Goal: Task Accomplishment & Management: Complete application form

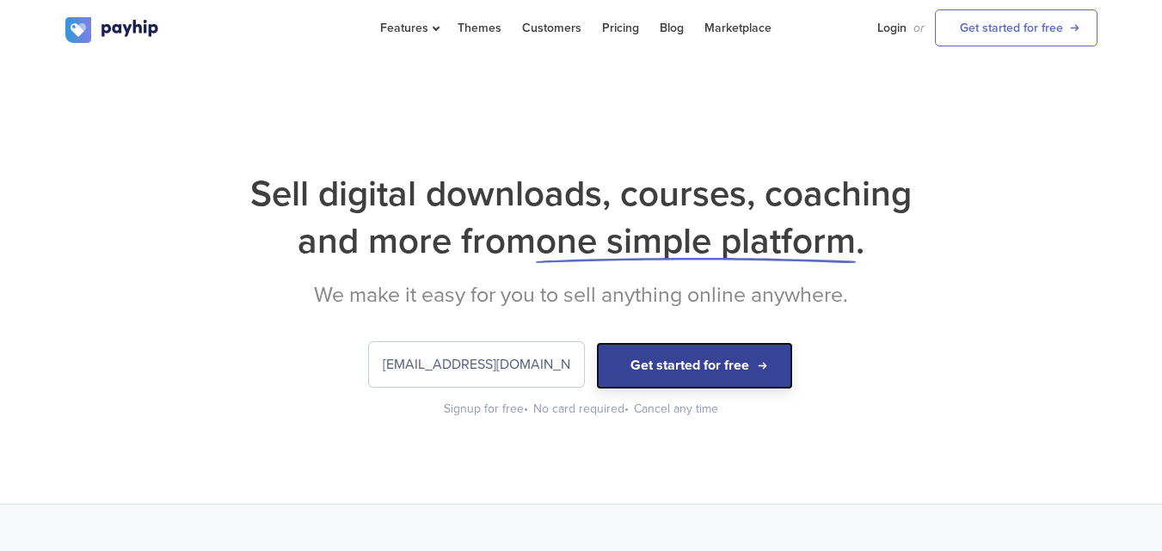
click at [763, 375] on button "Get started for free" at bounding box center [694, 365] width 197 height 47
click at [749, 365] on button "Get started for free" at bounding box center [694, 365] width 197 height 47
click at [761, 371] on button "Get started for free" at bounding box center [694, 365] width 197 height 47
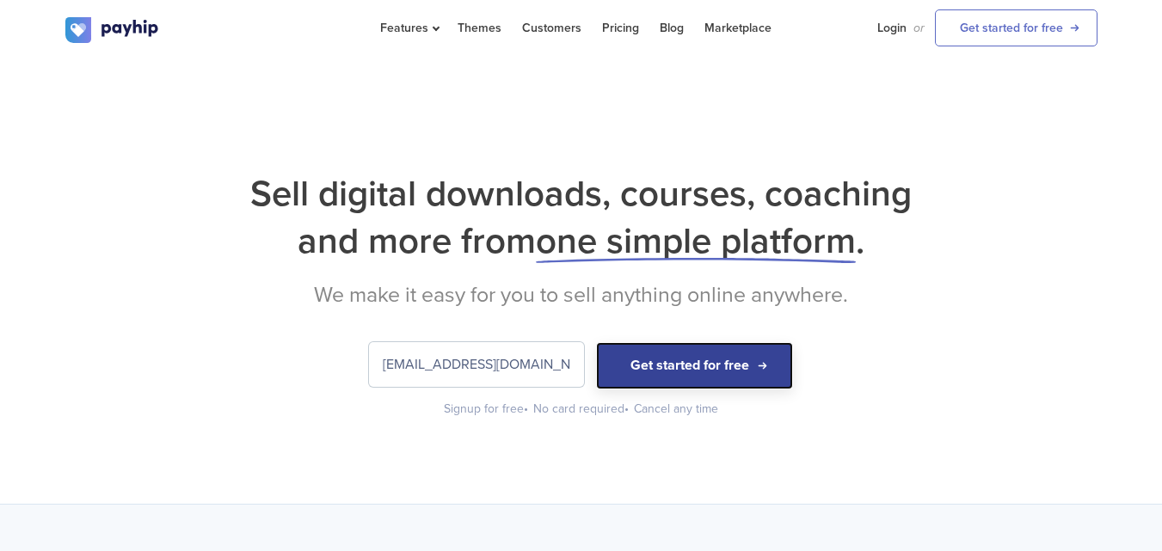
click at [761, 371] on button "Get started for free" at bounding box center [694, 365] width 197 height 47
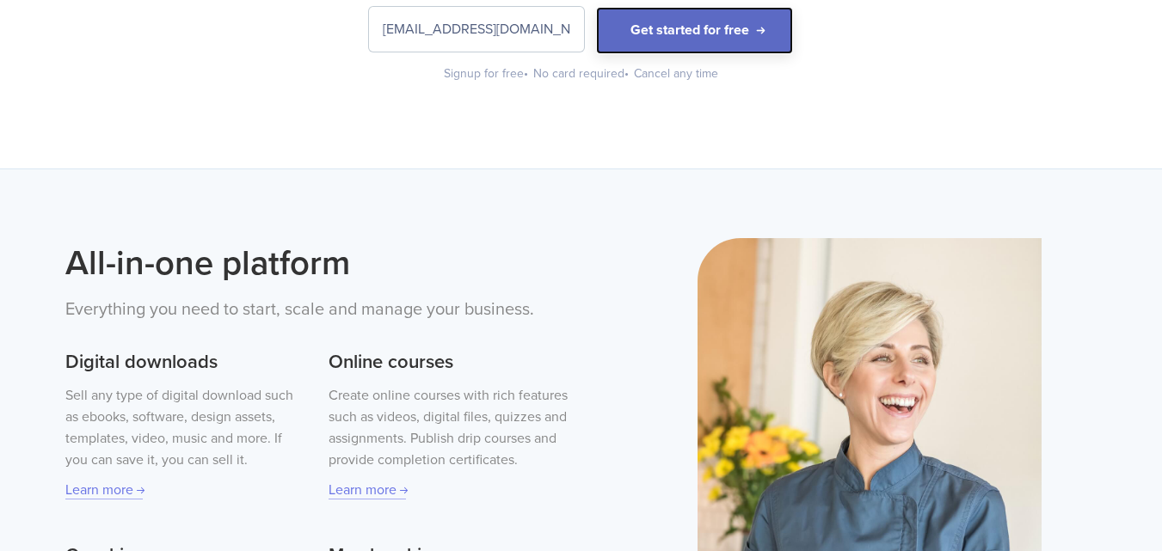
scroll to position [329, 0]
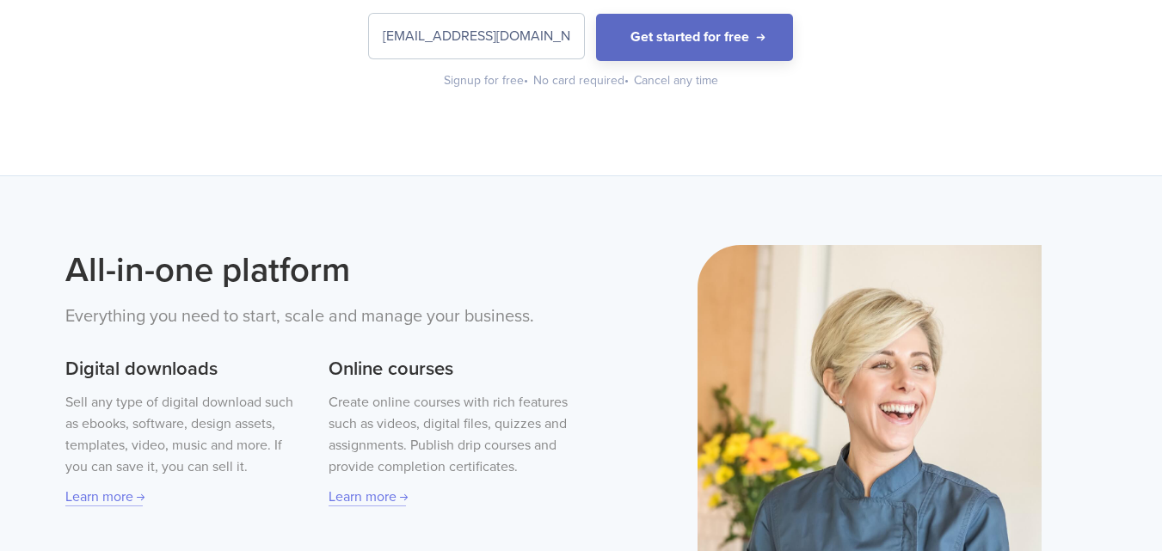
click at [500, 82] on div "Signup for free •" at bounding box center [487, 80] width 86 height 17
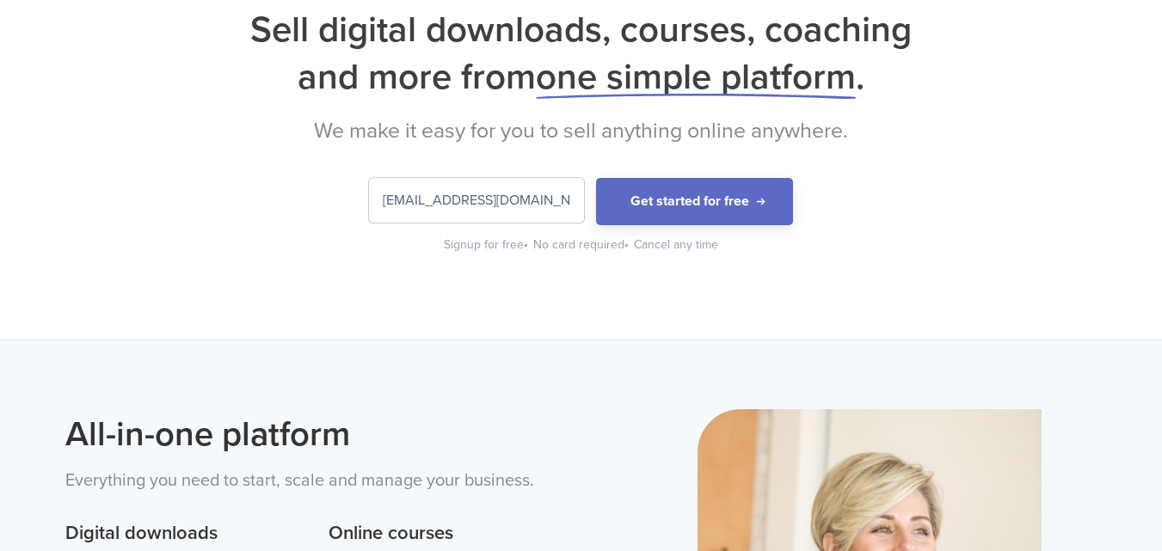
scroll to position [157, 0]
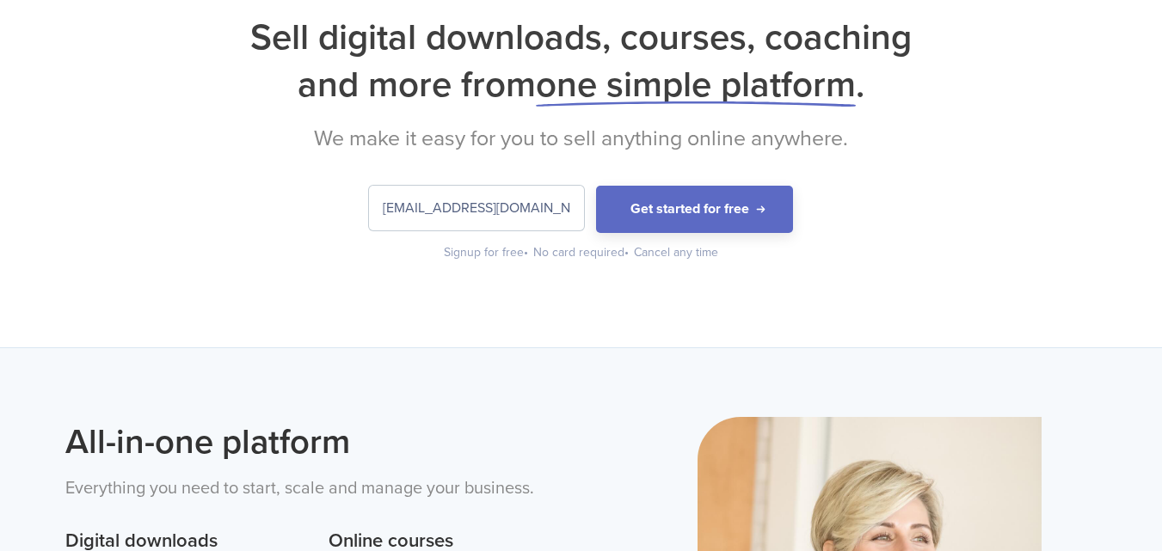
drag, startPoint x: 656, startPoint y: 232, endPoint x: 659, endPoint y: 224, distance: 9.0
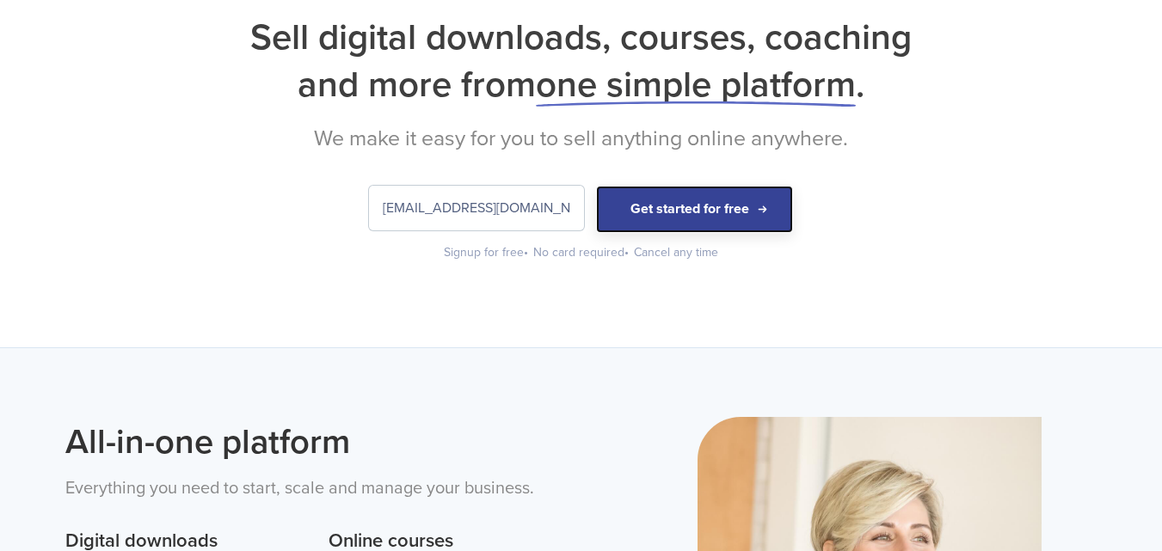
click at [668, 193] on button "Get started for free" at bounding box center [694, 209] width 197 height 47
click at [669, 192] on button "Get started for free" at bounding box center [694, 209] width 197 height 47
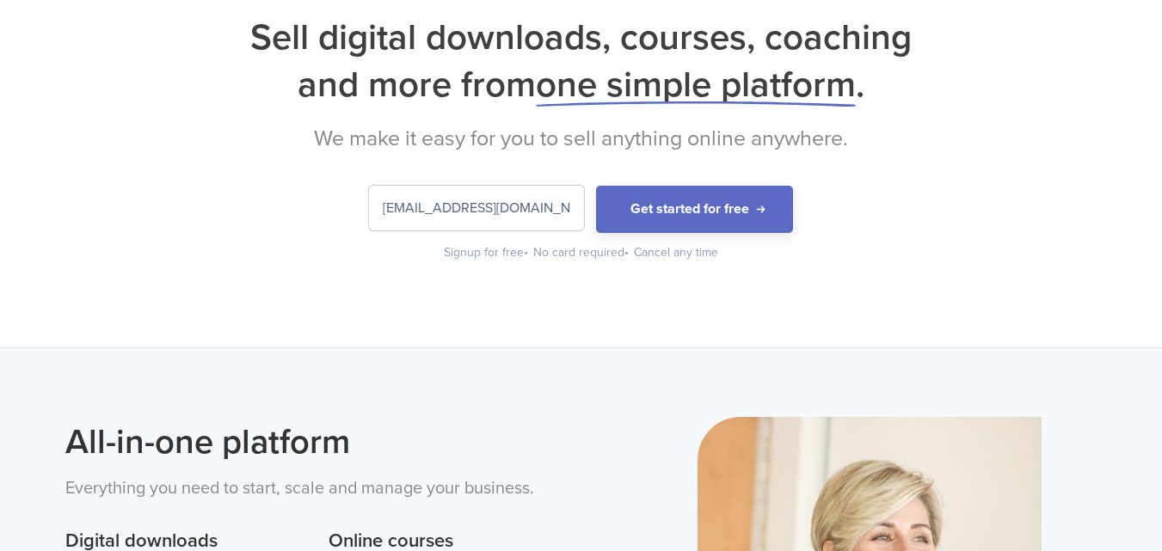
click at [731, 157] on div "Sell digital downloads, courses, coaching and more from one simple platform . W…" at bounding box center [581, 138] width 1032 height 248
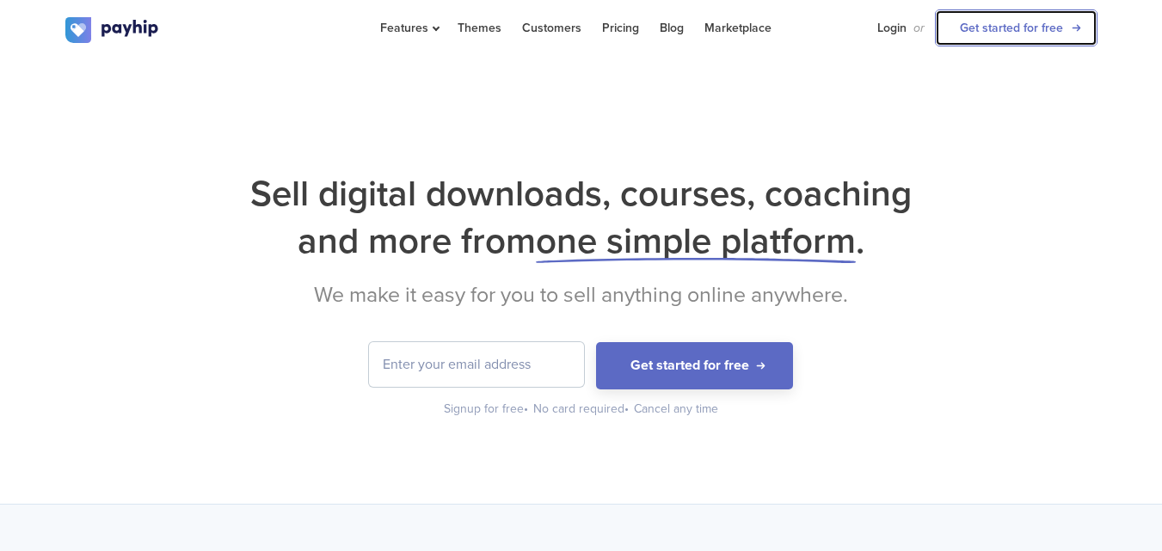
click at [962, 42] on link "Get started for free" at bounding box center [1016, 27] width 163 height 37
click at [446, 368] on input "email" at bounding box center [476, 364] width 215 height 45
type input "[EMAIL_ADDRESS][DOMAIN_NAME]"
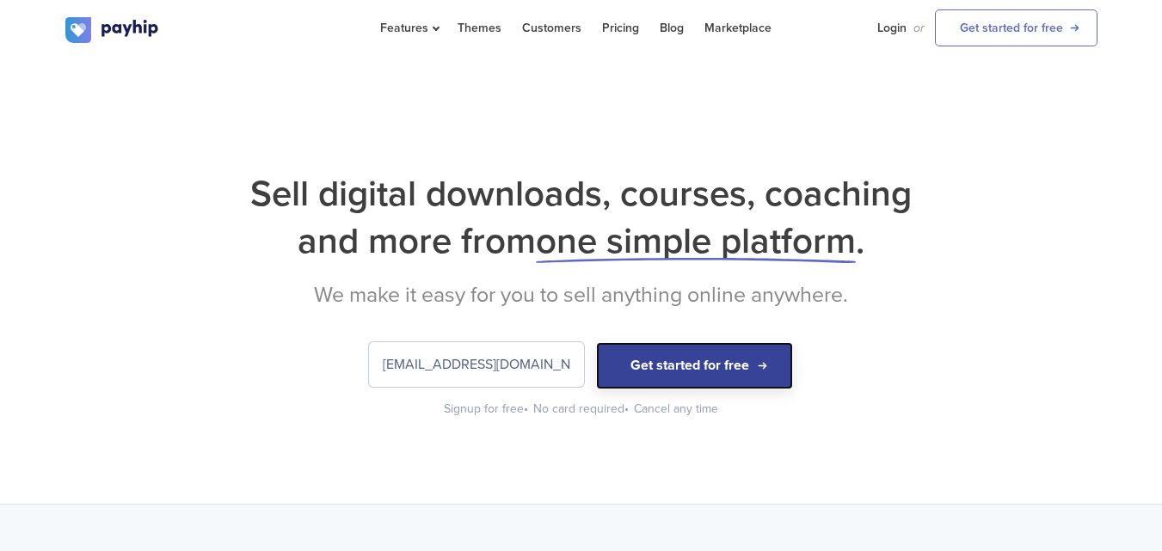
click at [643, 375] on button "Get started for free" at bounding box center [694, 365] width 197 height 47
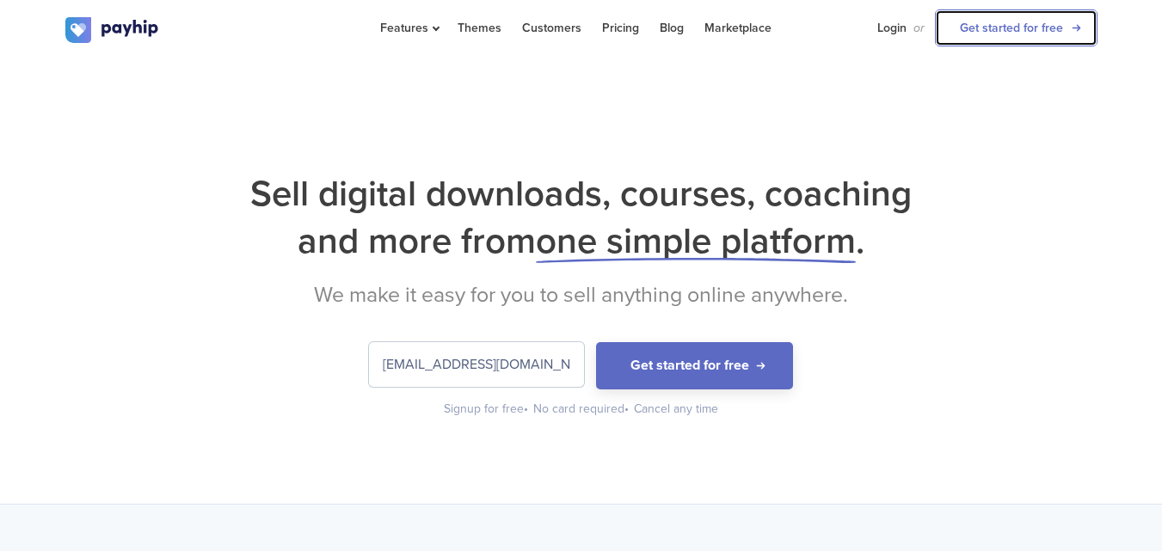
click at [1021, 21] on link "Get started for free" at bounding box center [1016, 27] width 163 height 37
click at [1020, 21] on link "Get started for free" at bounding box center [1016, 27] width 163 height 37
click at [890, 28] on link "Login" at bounding box center [891, 28] width 29 height 56
